Goal: Use online tool/utility: Utilize a website feature to perform a specific function

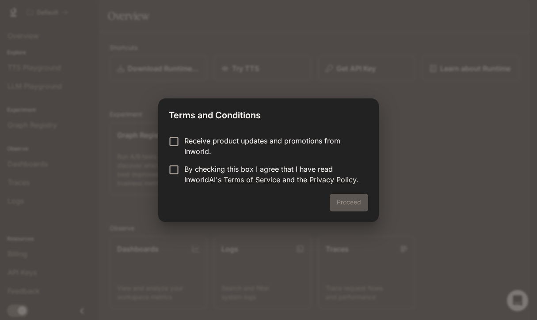
click at [221, 147] on p "Receive product updates and promotions from Inworld." at bounding box center [272, 146] width 177 height 21
click at [198, 177] on p "By checking this box I agree that I have read InworldAI's Terms of Service and …" at bounding box center [272, 174] width 177 height 21
click at [340, 202] on button "Proceed" at bounding box center [348, 203] width 38 height 18
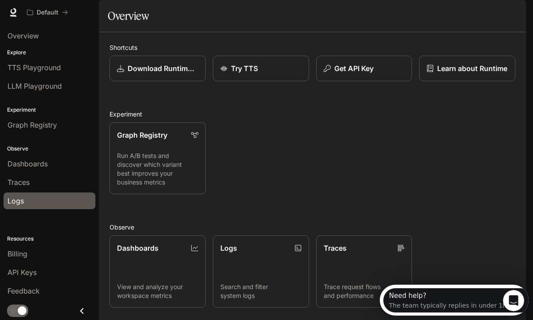
scroll to position [8, 0]
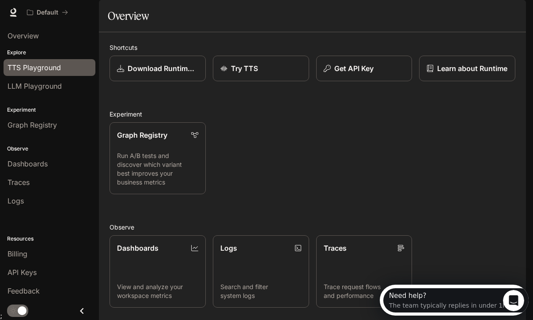
click at [41, 73] on link "TTS Playground" at bounding box center [50, 67] width 92 height 17
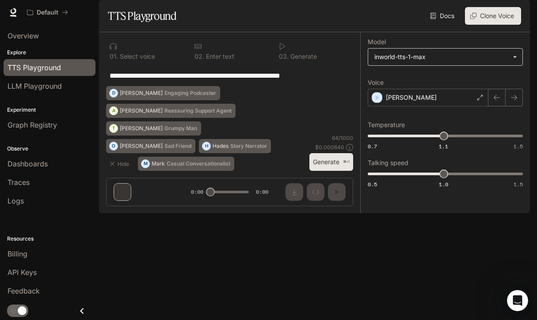
click at [428, 74] on body "**********" at bounding box center [268, 160] width 537 height 320
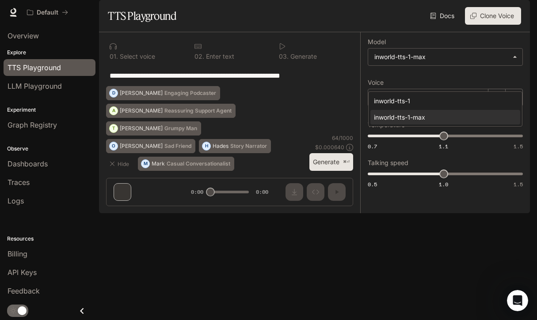
click at [390, 34] on div at bounding box center [268, 160] width 537 height 320
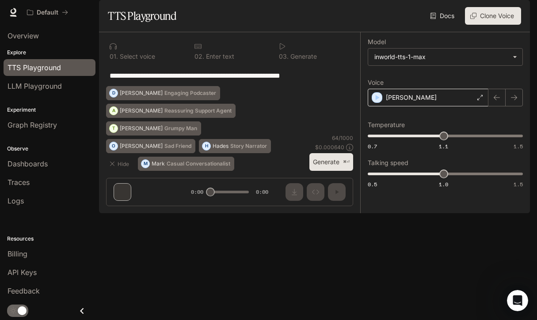
click at [461, 106] on div "[PERSON_NAME]" at bounding box center [427, 98] width 121 height 18
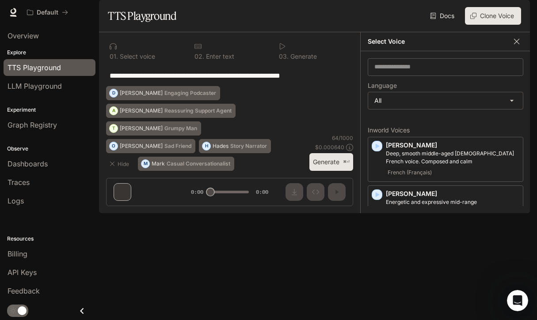
click at [514, 44] on icon "button" at bounding box center [516, 41] width 5 height 5
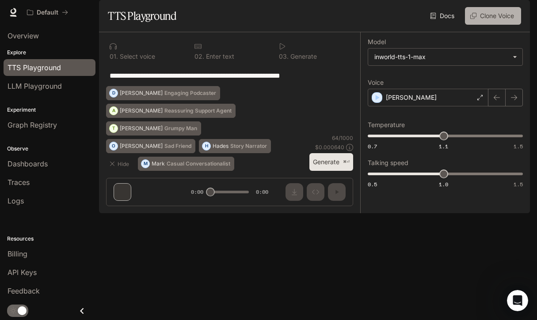
click at [499, 25] on button "Clone Voice" at bounding box center [493, 16] width 56 height 18
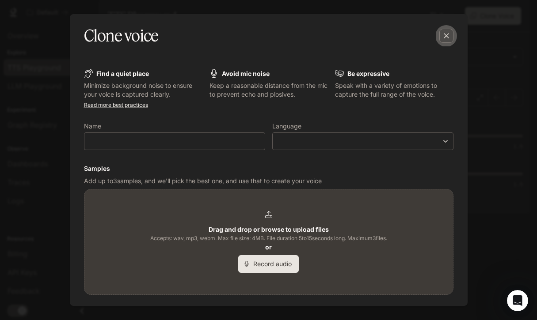
click at [449, 39] on icon "button" at bounding box center [446, 35] width 9 height 9
